Goal: Transaction & Acquisition: Purchase product/service

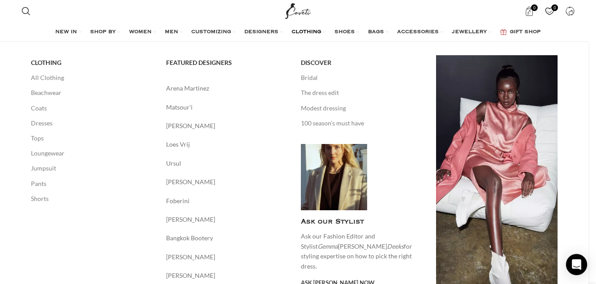
click at [321, 30] on span "CLOTHING" at bounding box center [307, 32] width 30 height 7
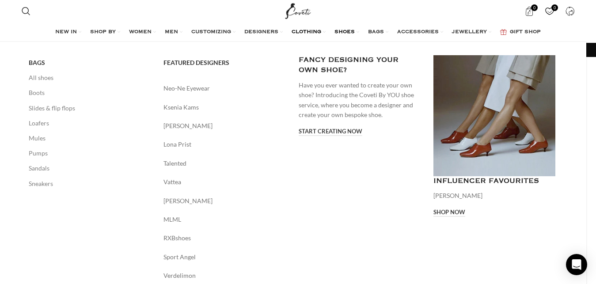
click at [355, 33] on span "SHOES" at bounding box center [345, 32] width 20 height 7
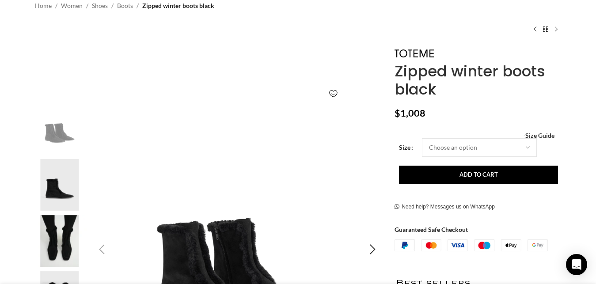
scroll to position [0, 186]
